Goal: Find contact information: Find contact information

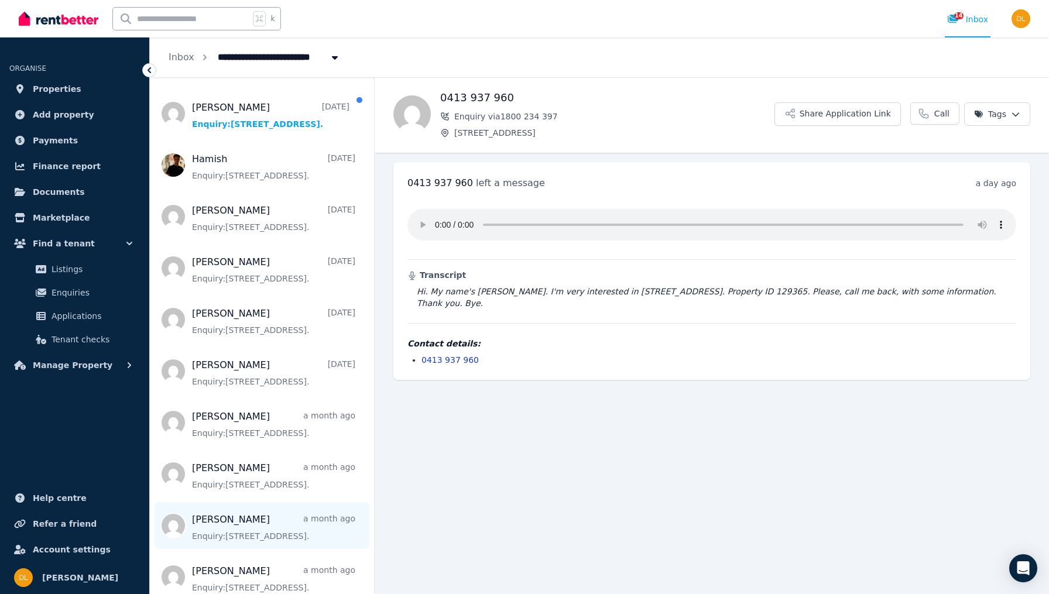
scroll to position [1004, 0]
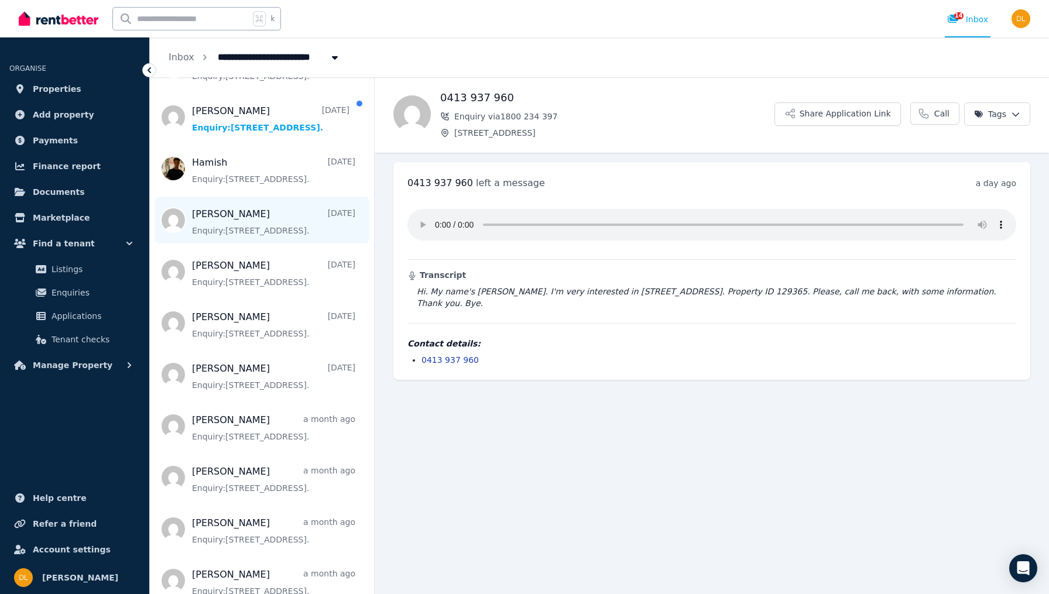
click at [241, 197] on span "Message list" at bounding box center [262, 220] width 224 height 47
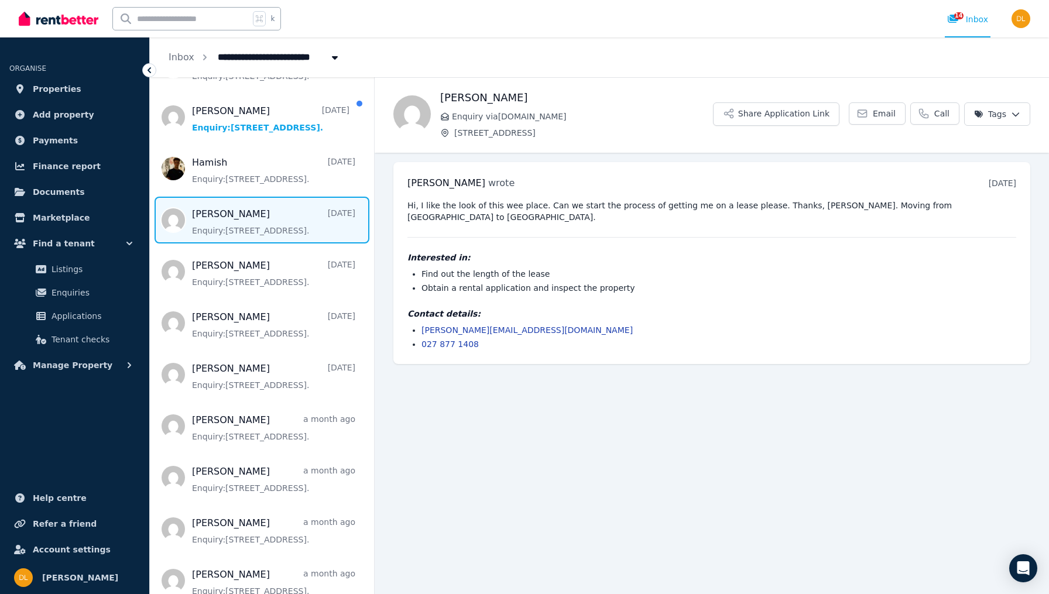
click at [466, 326] on link "[PERSON_NAME][EMAIL_ADDRESS][DOMAIN_NAME]" at bounding box center [527, 330] width 211 height 9
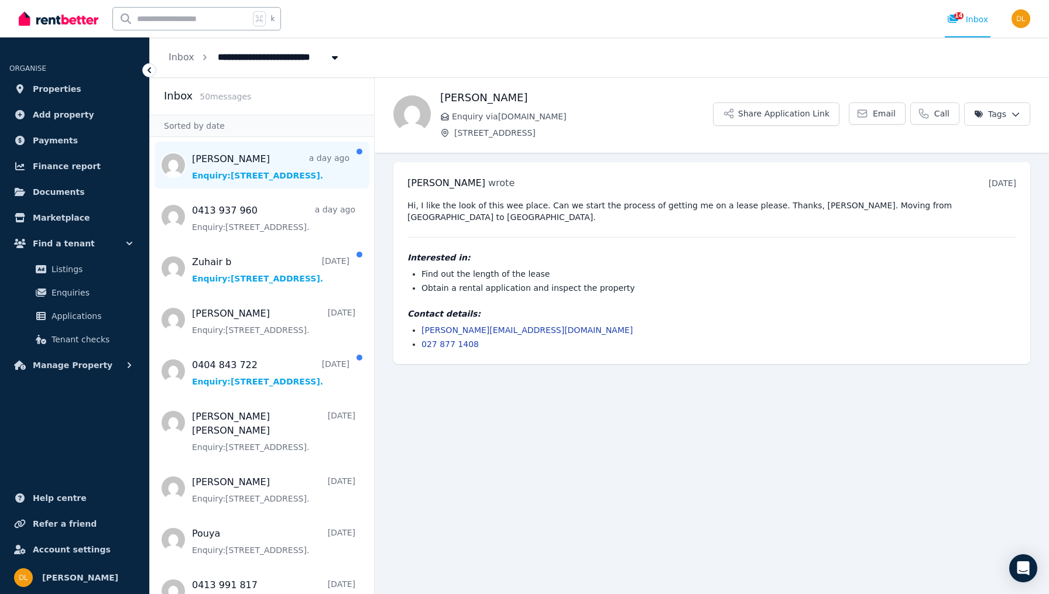
click at [286, 172] on span "Message list" at bounding box center [262, 165] width 224 height 47
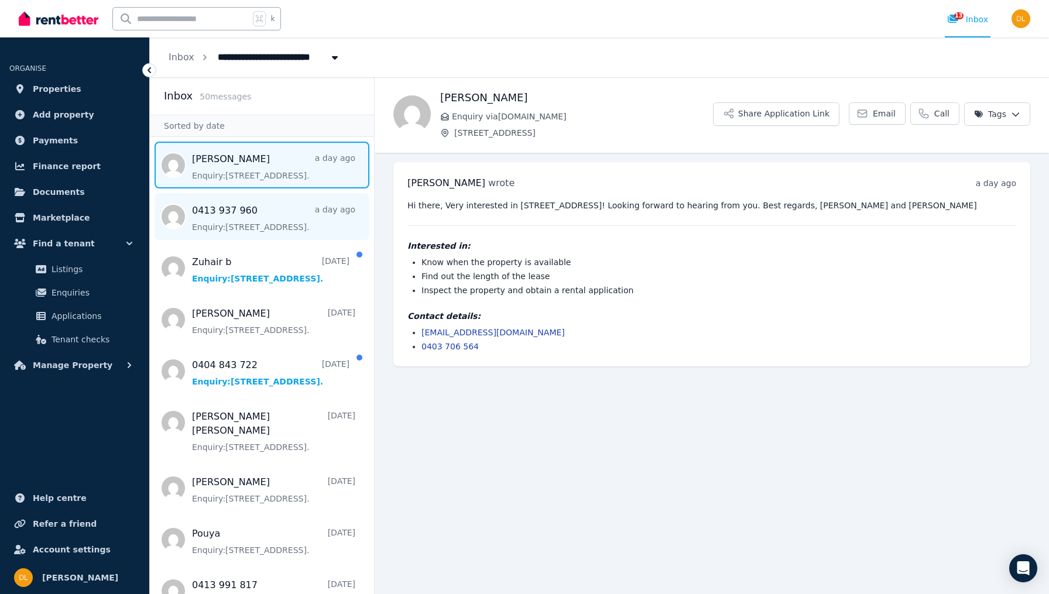
click at [287, 218] on span "Message list" at bounding box center [262, 216] width 224 height 47
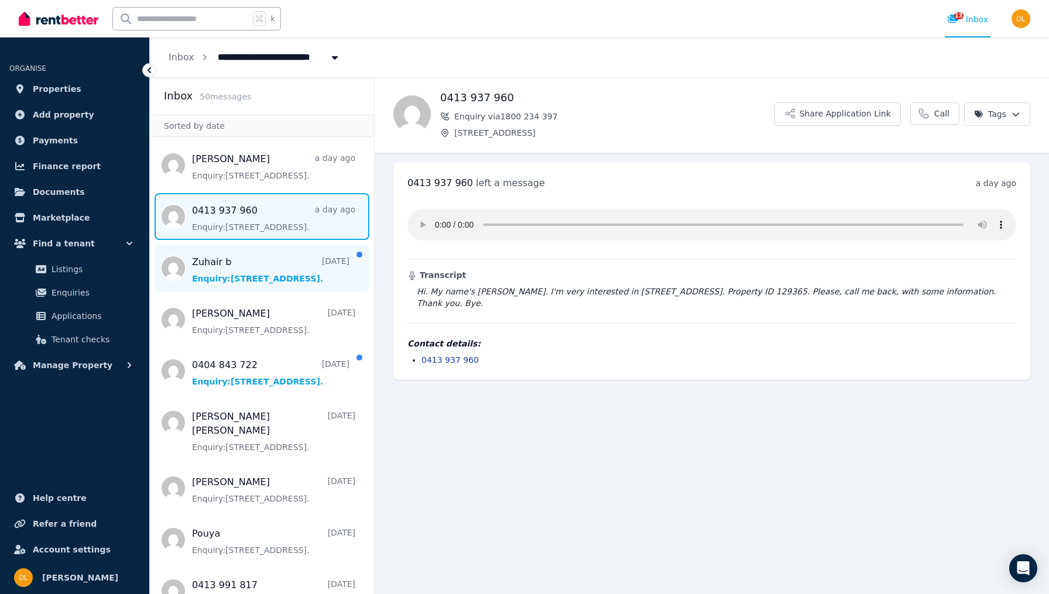
click at [229, 265] on span "Message list" at bounding box center [262, 268] width 224 height 47
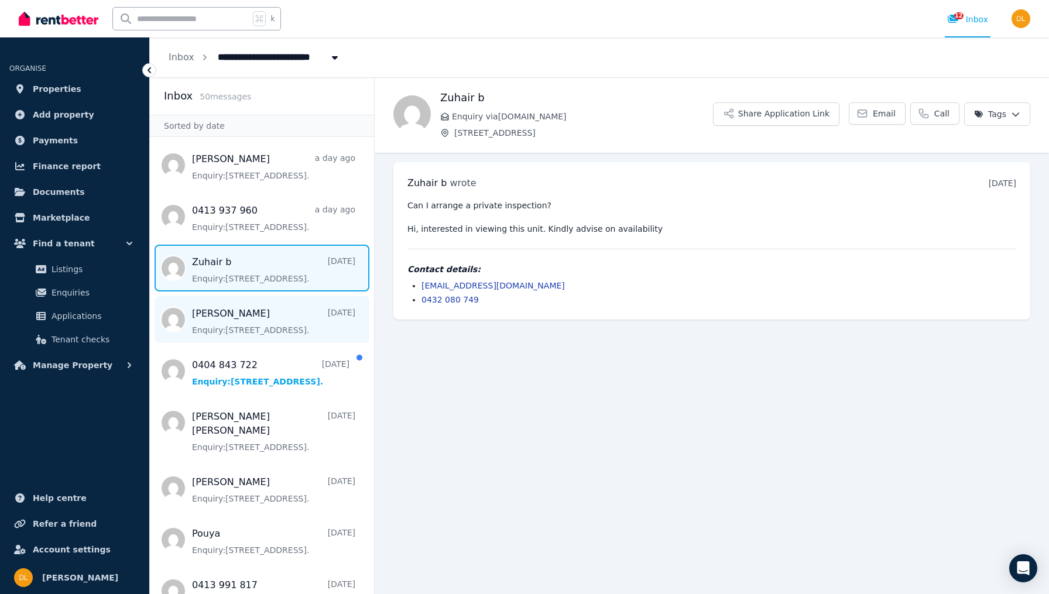
click at [215, 334] on span "Message list" at bounding box center [262, 319] width 224 height 47
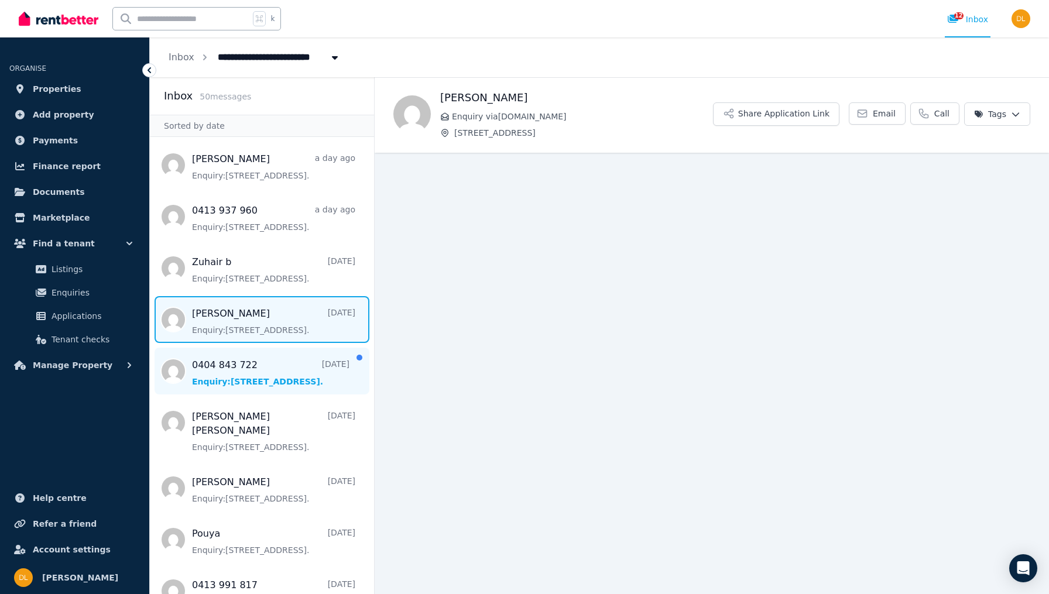
click at [221, 375] on span "Message list" at bounding box center [262, 371] width 224 height 47
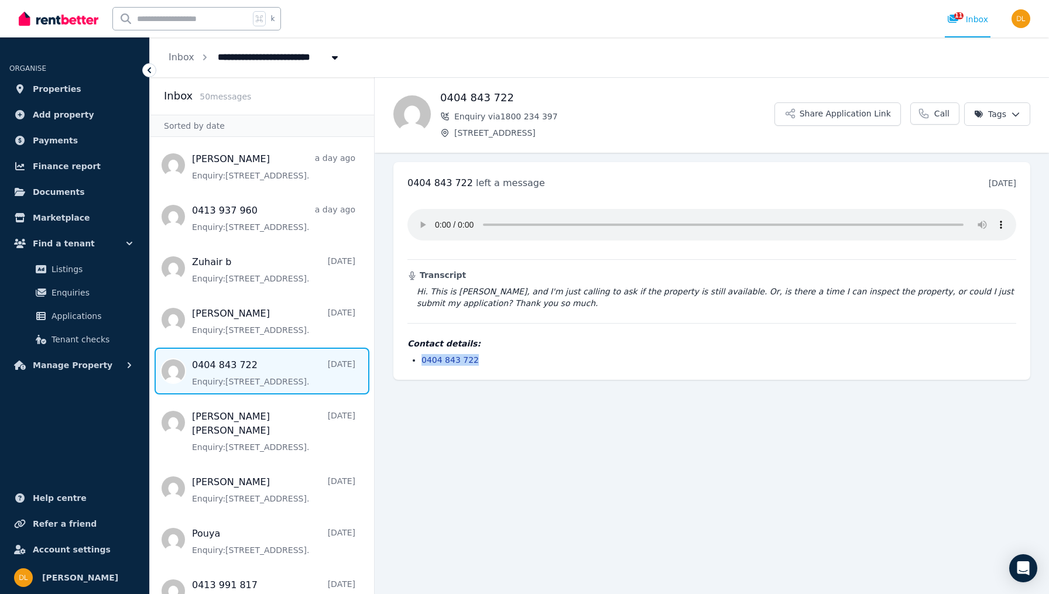
drag, startPoint x: 487, startPoint y: 350, endPoint x: 422, endPoint y: 344, distance: 65.3
click at [422, 354] on li "0404 843 722" at bounding box center [719, 360] width 595 height 12
copy link "0404 843 722"
